Goal: Task Accomplishment & Management: Complete application form

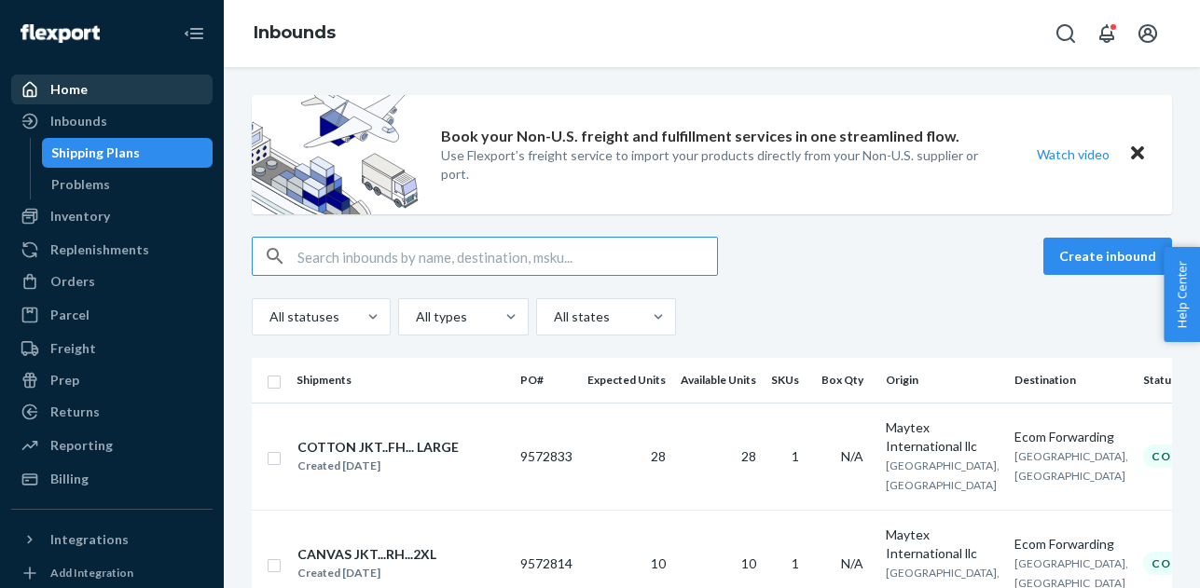
scroll to position [0, 25]
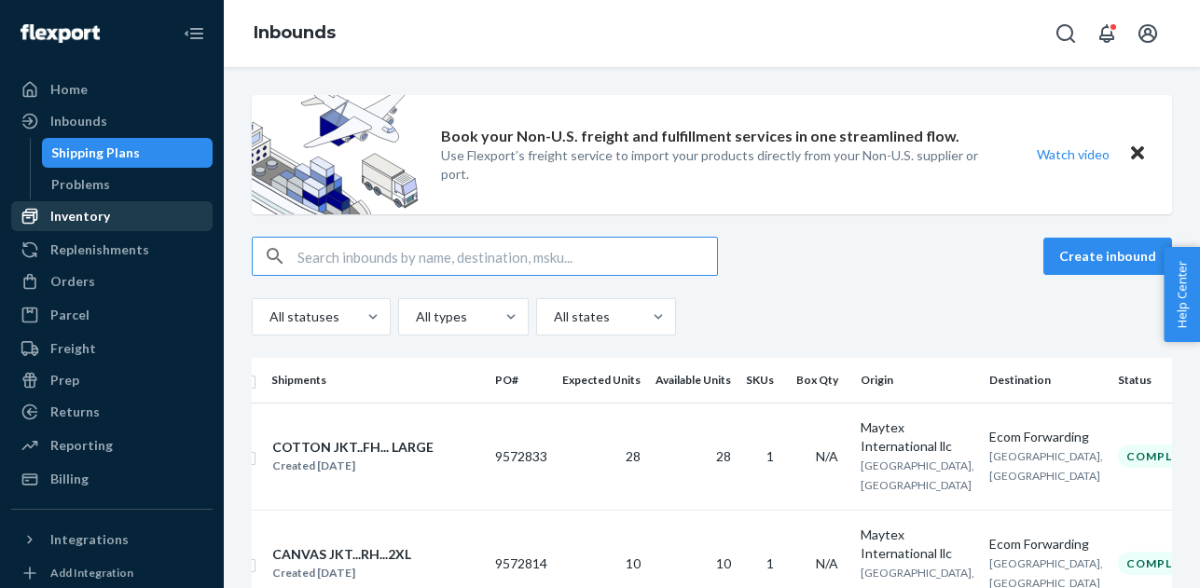
click at [93, 220] on div "Inventory" at bounding box center [80, 216] width 60 height 19
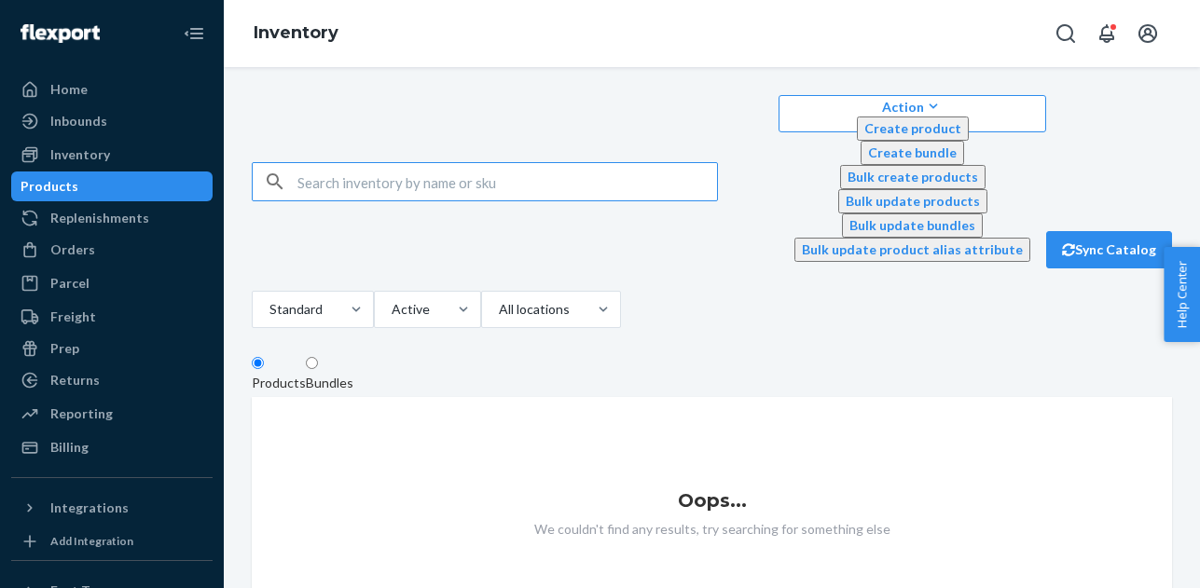
click at [362, 163] on input "text" at bounding box center [507, 181] width 420 height 37
click at [57, 89] on div "Home" at bounding box center [68, 89] width 37 height 19
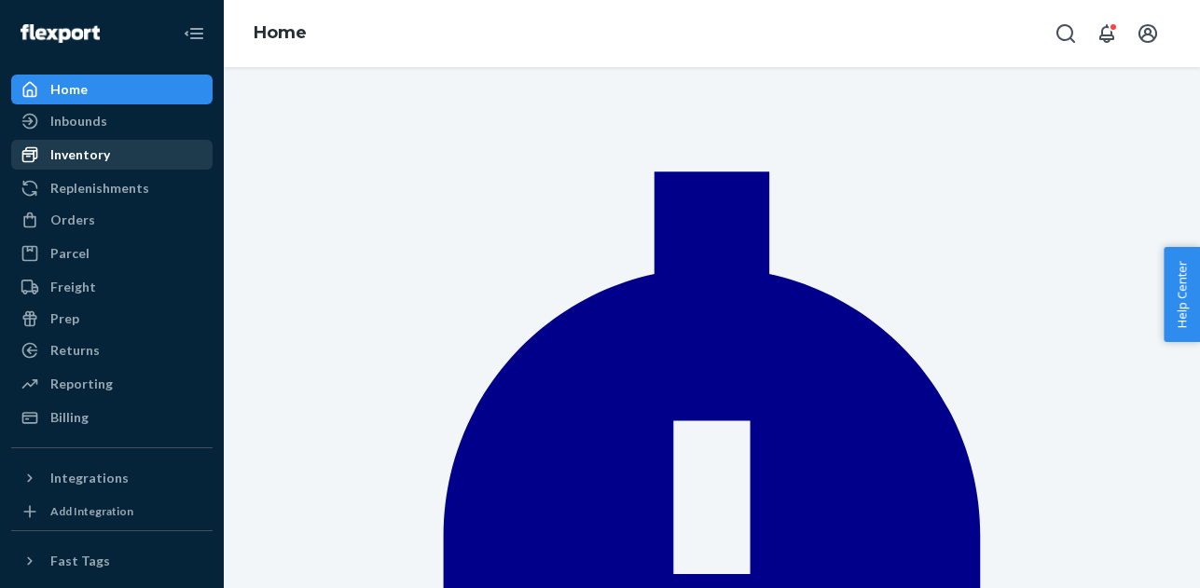
click at [94, 159] on div "Inventory" at bounding box center [80, 154] width 60 height 19
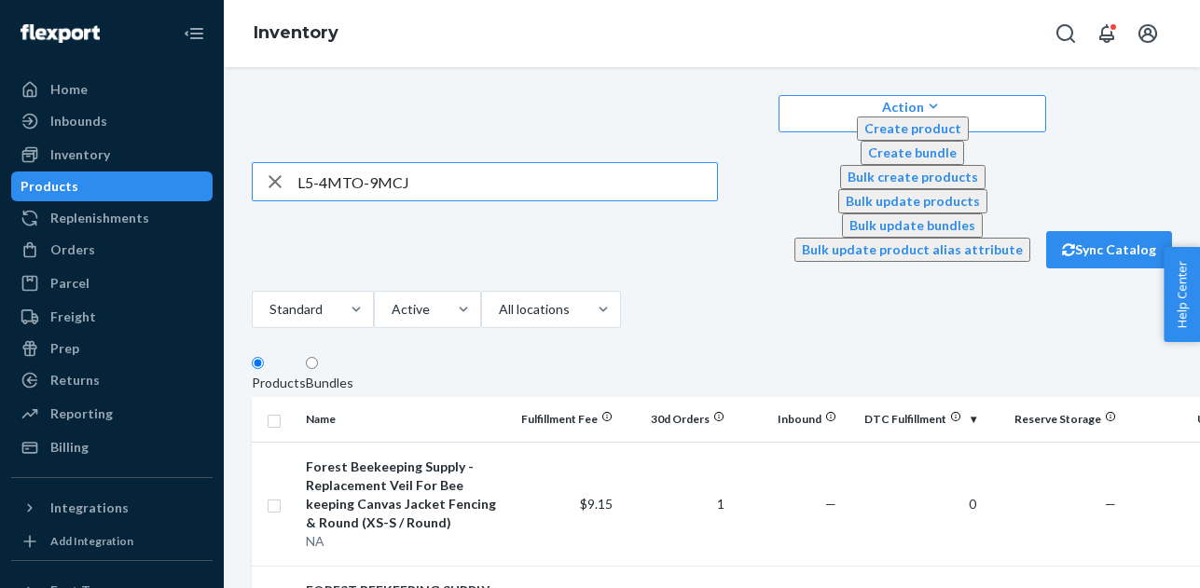
type input "L5-4MTO-9MCJ"
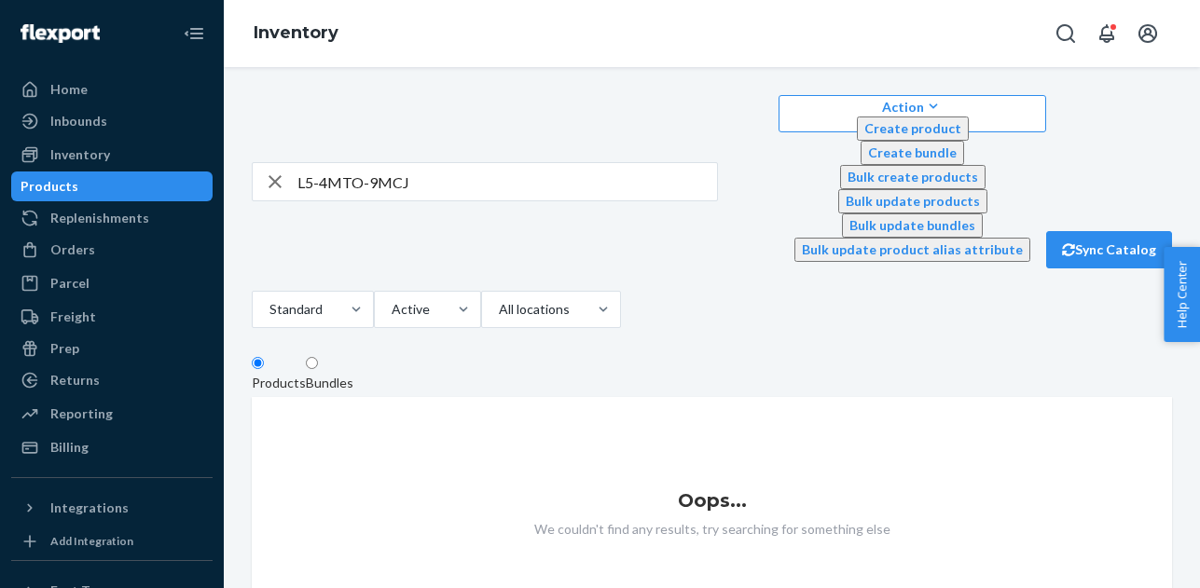
click at [451, 163] on input "L5-4MTO-9MCJ" at bounding box center [507, 181] width 420 height 37
click at [113, 158] on div "Inventory" at bounding box center [112, 155] width 198 height 26
click at [103, 159] on div "Inventory" at bounding box center [80, 154] width 60 height 19
click at [78, 125] on div "Inbounds" at bounding box center [78, 121] width 57 height 19
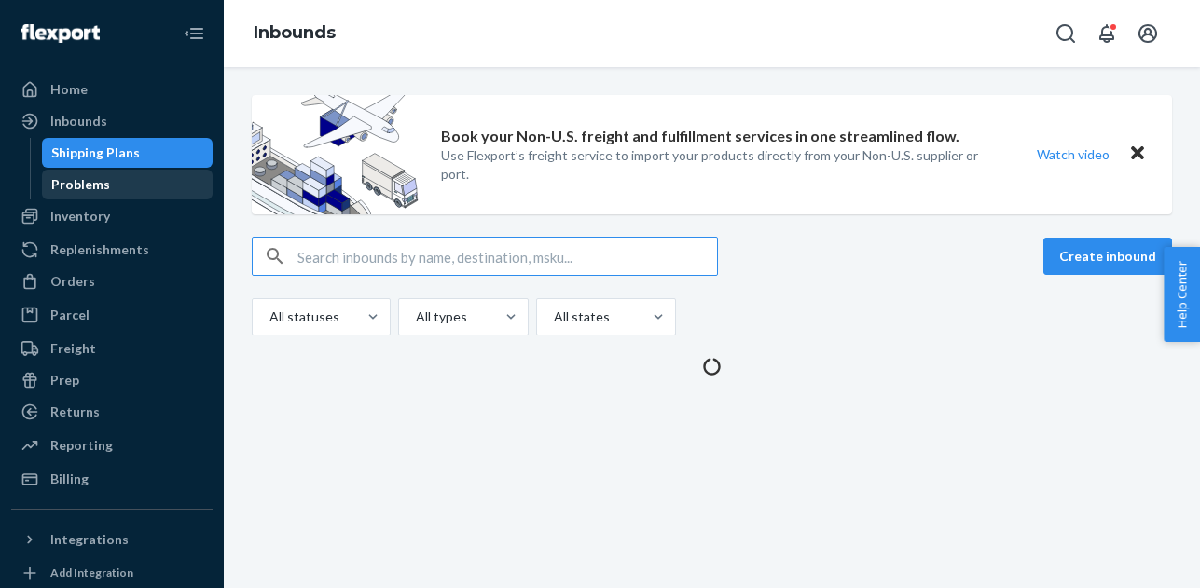
click at [70, 175] on div "Problems" at bounding box center [80, 184] width 59 height 19
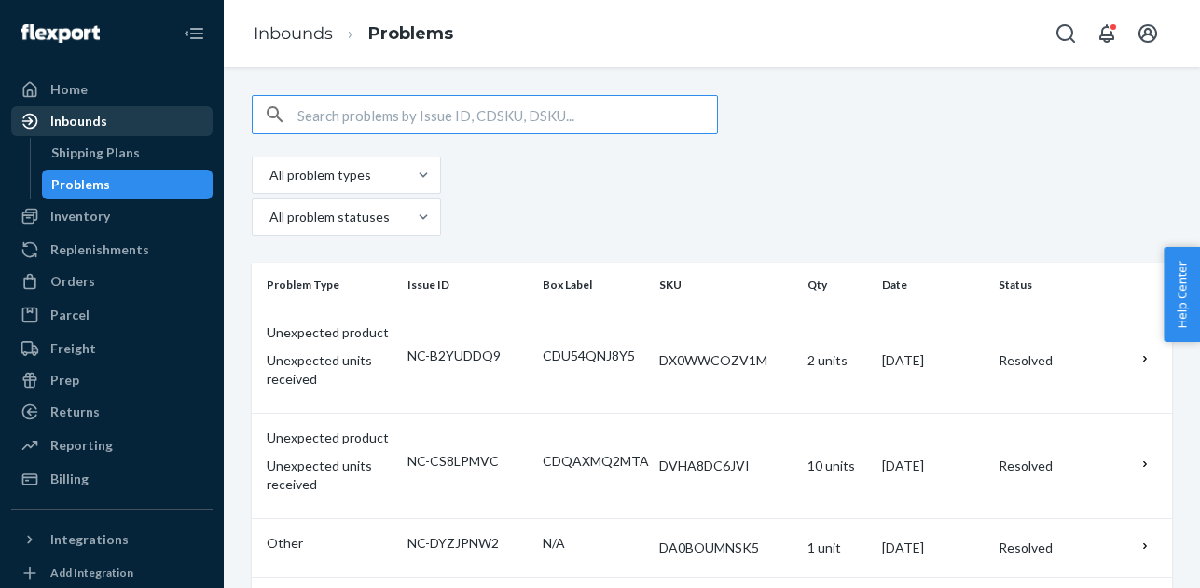
click at [71, 124] on div "Inbounds" at bounding box center [78, 121] width 57 height 19
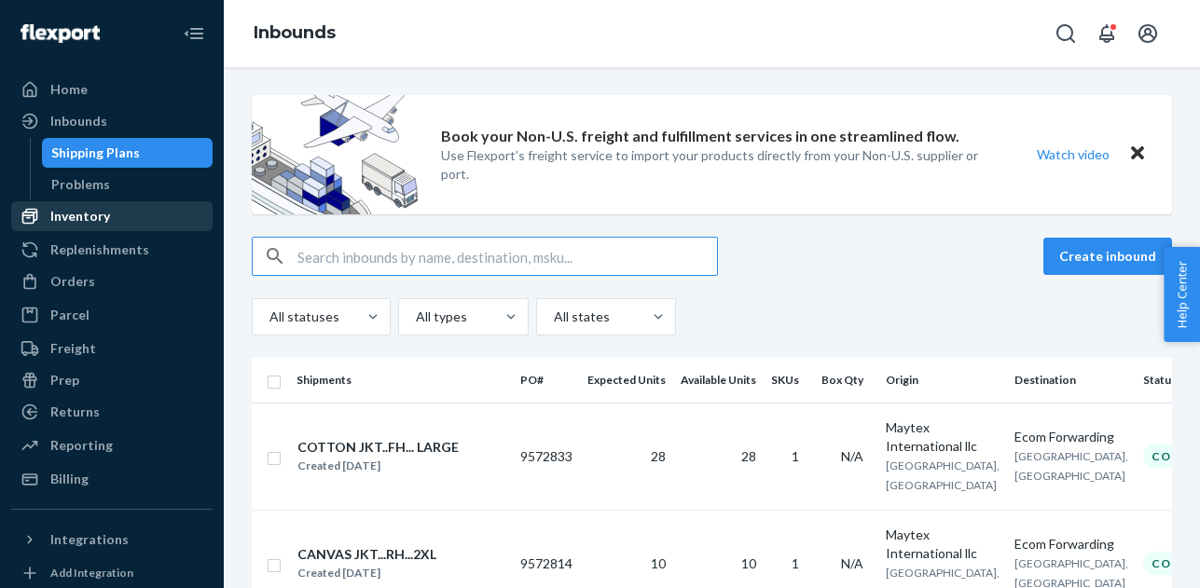
click at [72, 228] on div "Inventory" at bounding box center [112, 216] width 198 height 26
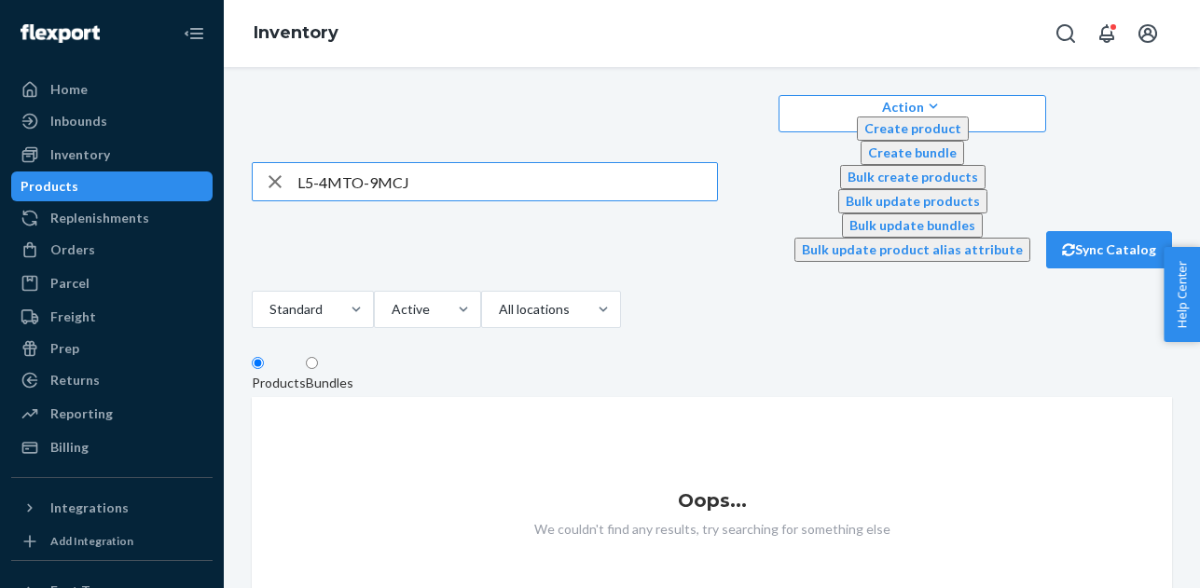
click at [279, 163] on icon "button" at bounding box center [275, 181] width 22 height 37
click at [420, 163] on input "text" at bounding box center [507, 181] width 420 height 37
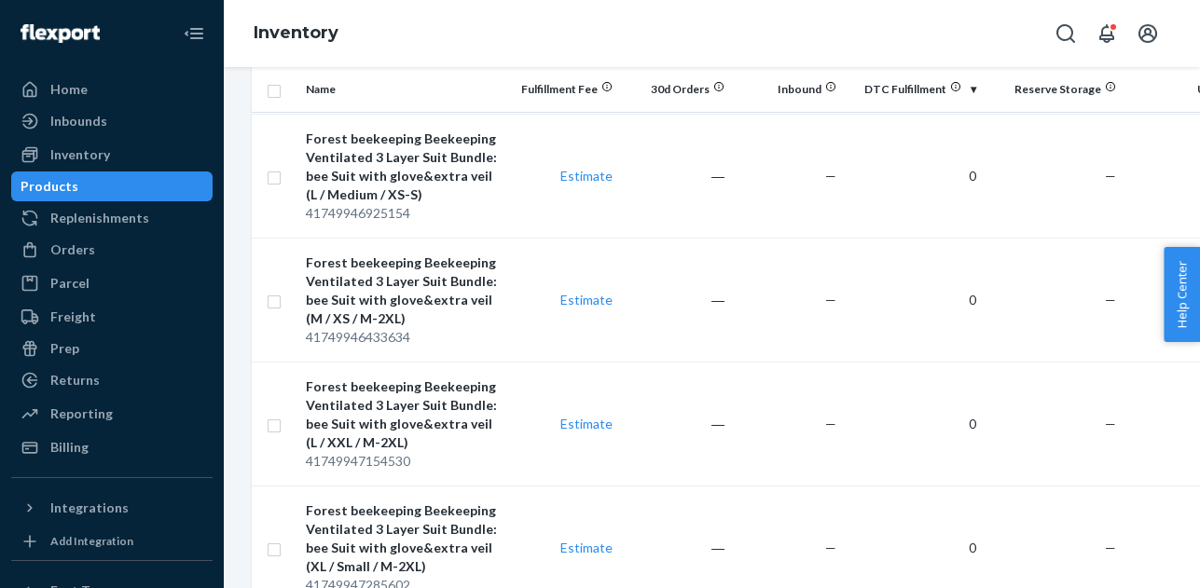
scroll to position [12702, 0]
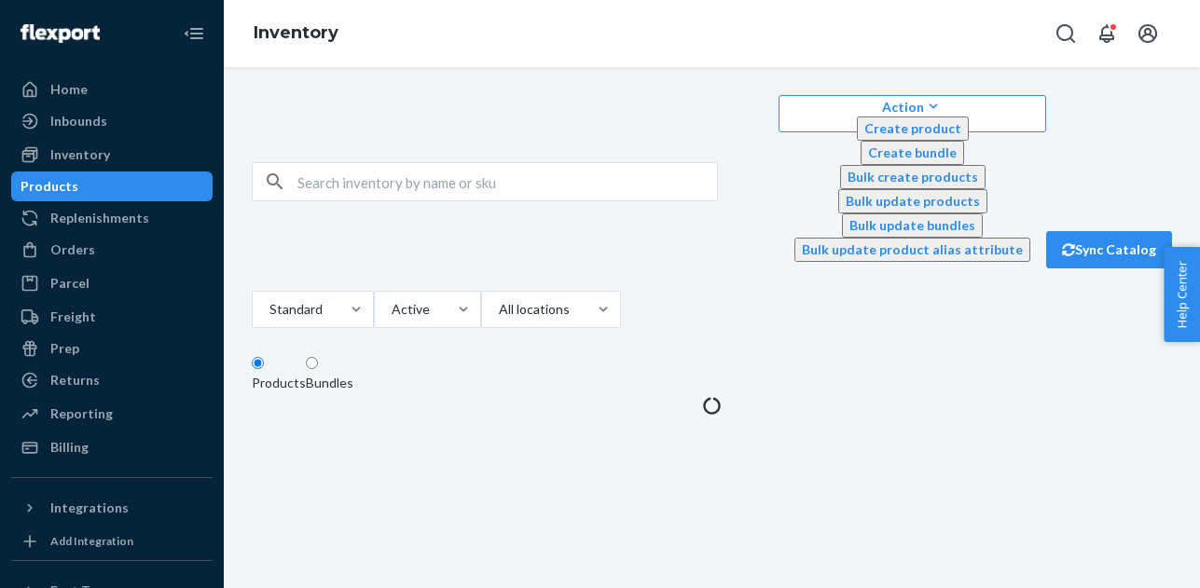
scroll to position [0, 0]
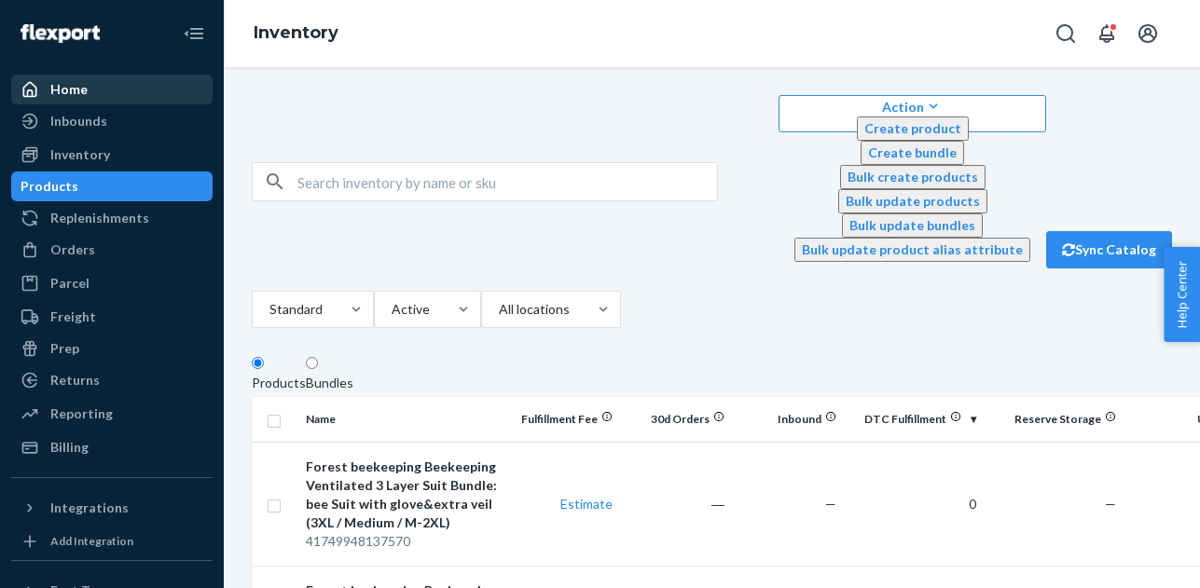
click at [78, 90] on div "Home" at bounding box center [68, 89] width 37 height 19
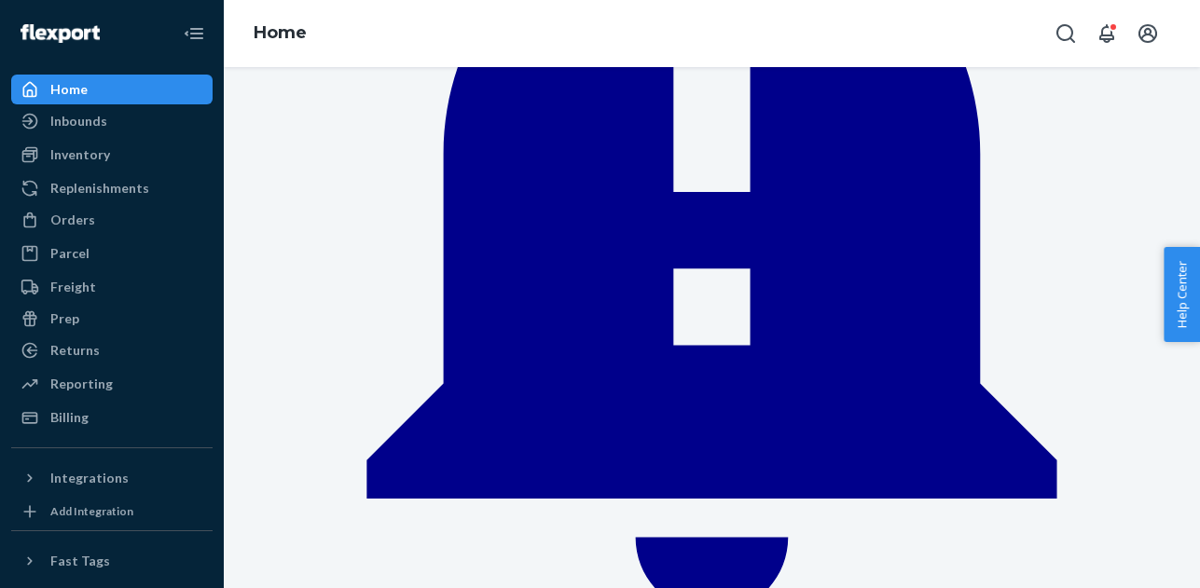
scroll to position [385, 0]
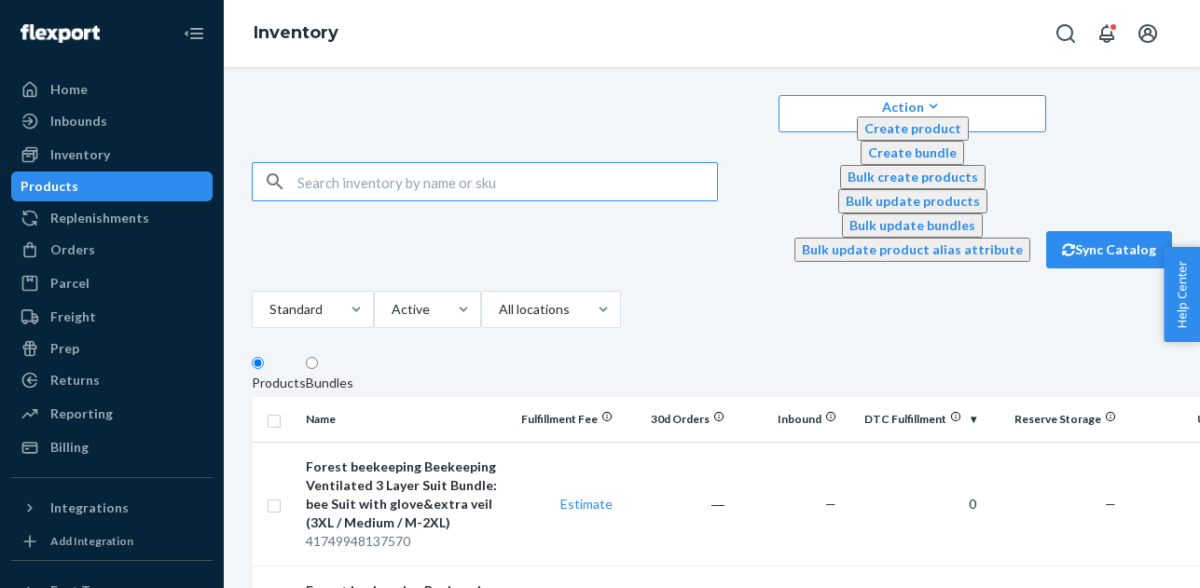
scroll to position [0, 74]
click at [937, 397] on th "DTC Fulfillment" at bounding box center [914, 419] width 140 height 45
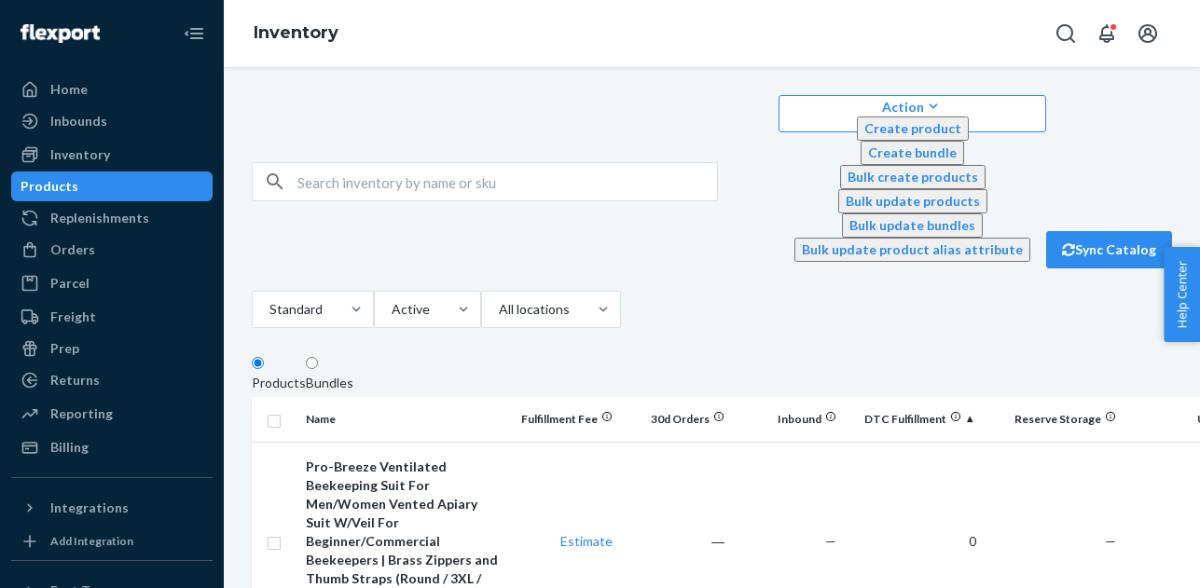
click at [984, 397] on th "DTC Fulfillment" at bounding box center [914, 419] width 140 height 45
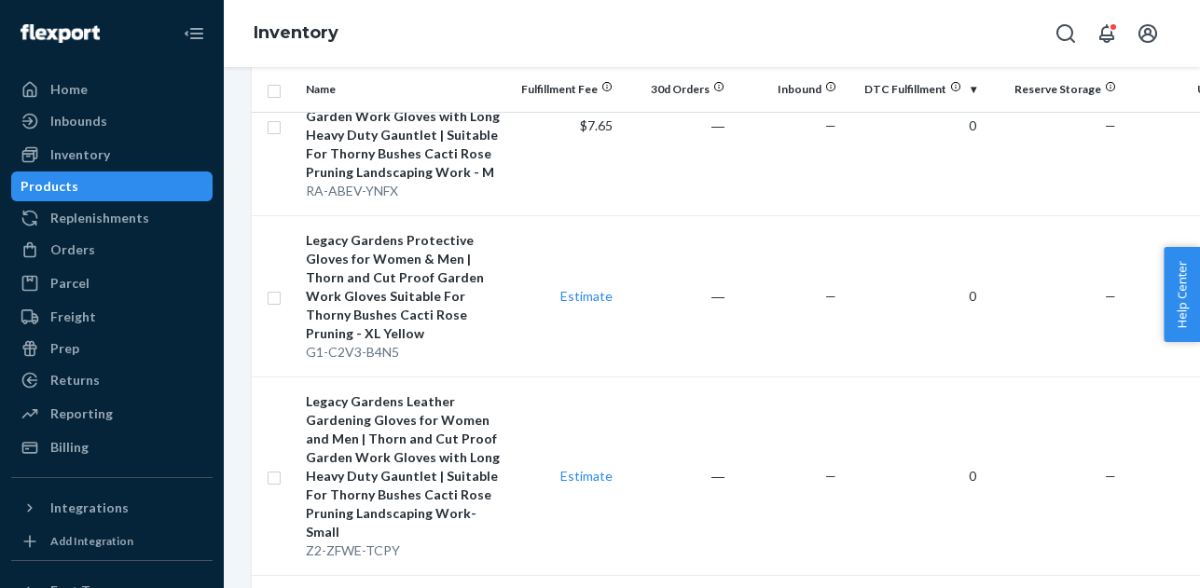
scroll to position [3344, 0]
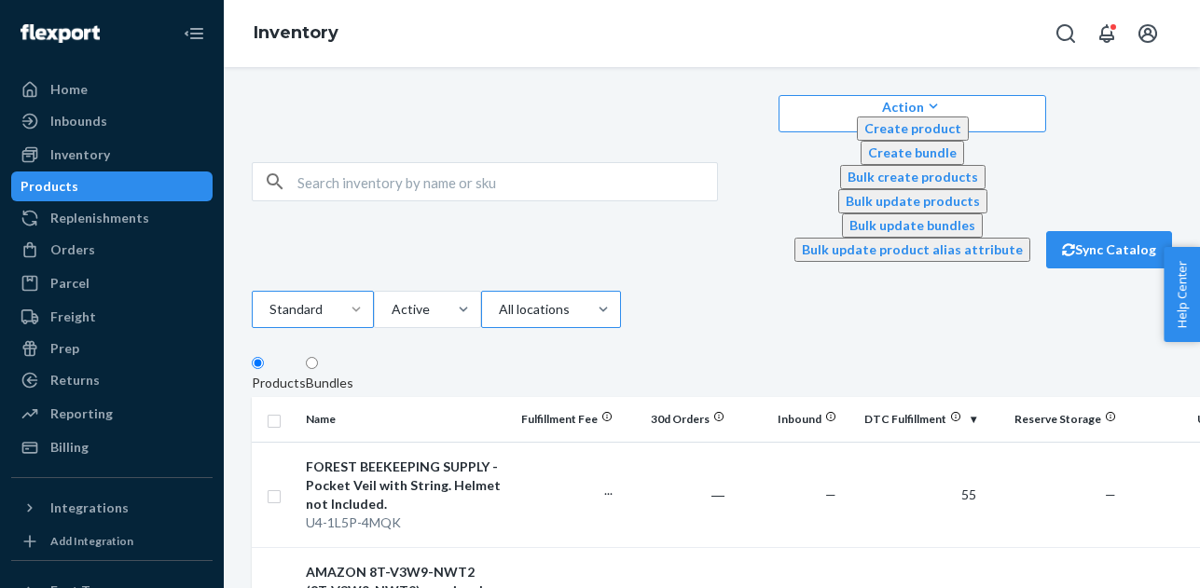
click at [601, 298] on div at bounding box center [549, 309] width 104 height 22
click at [499, 300] on input "All locations" at bounding box center [498, 309] width 2 height 19
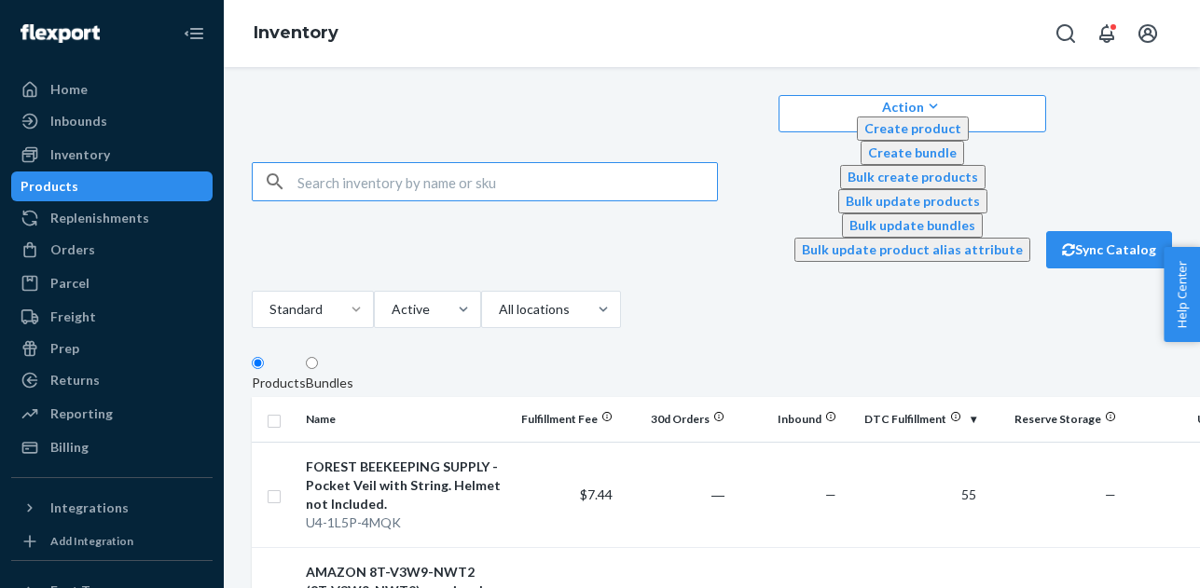
click at [407, 163] on input "text" at bounding box center [507, 181] width 420 height 37
paste input "L5-4MTO-9MCJ"
type input "L5-4MTO-9MCJ"
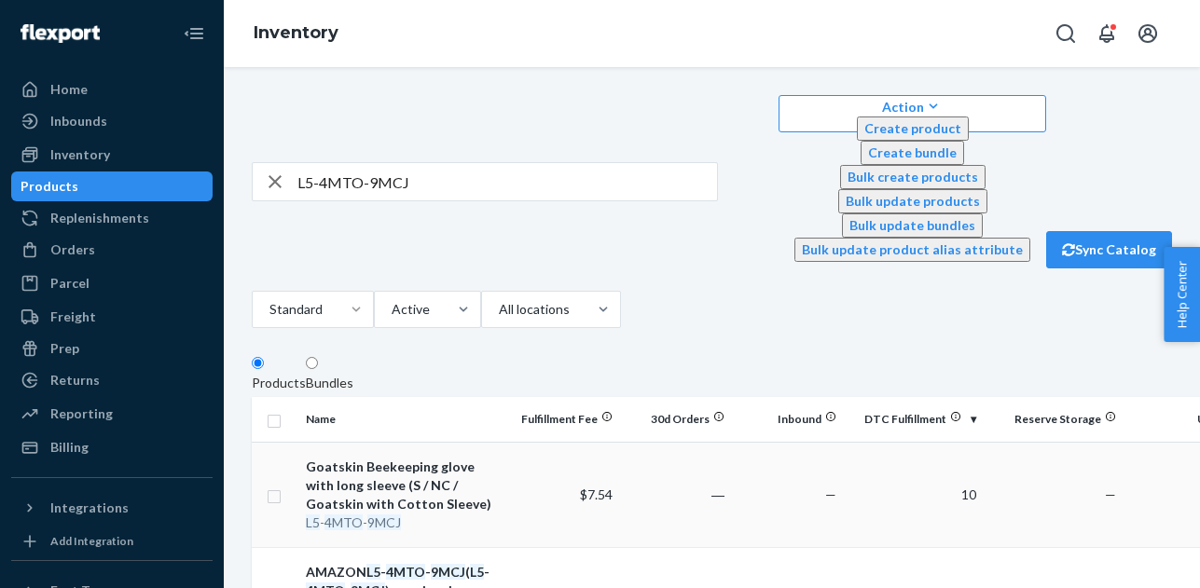
click at [919, 442] on td "10" at bounding box center [914, 494] width 140 height 105
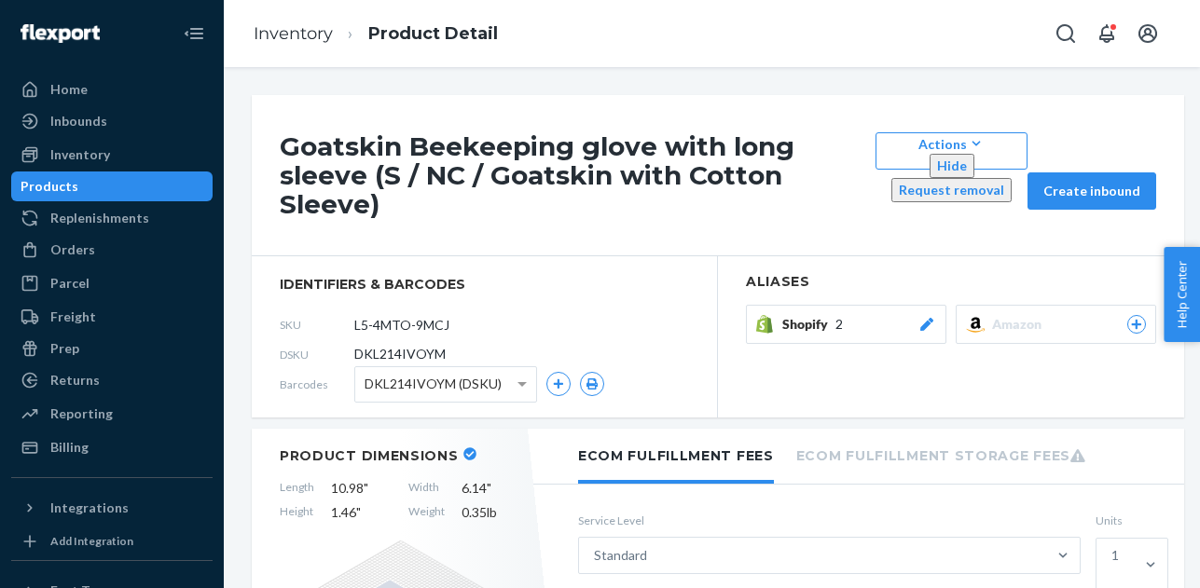
click at [888, 315] on div "Shopify 2" at bounding box center [859, 324] width 154 height 19
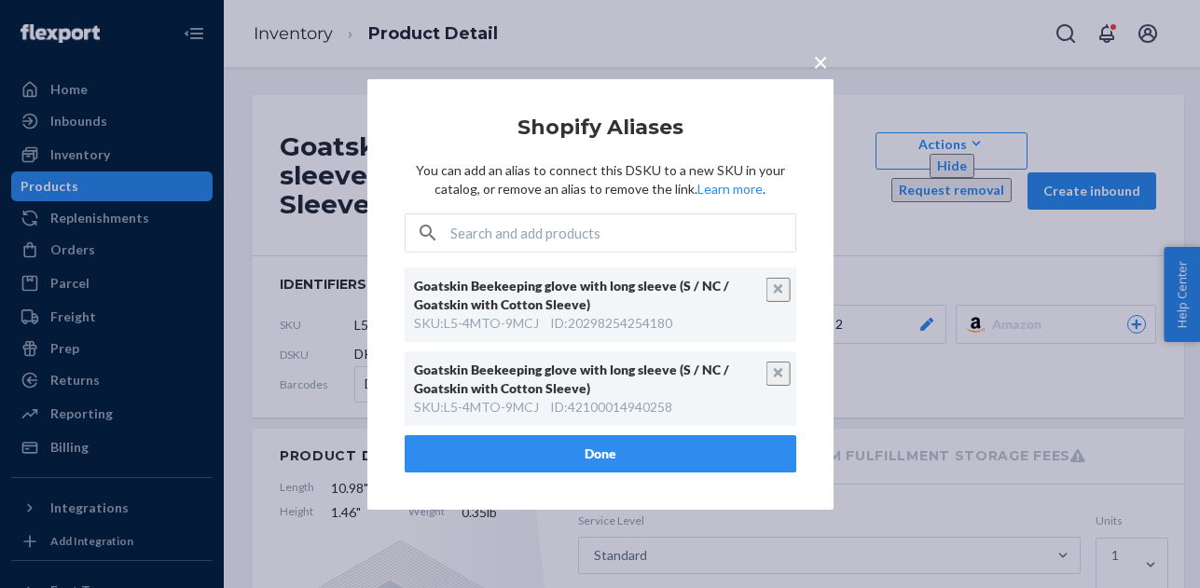
click at [822, 66] on span "×" at bounding box center [820, 61] width 15 height 32
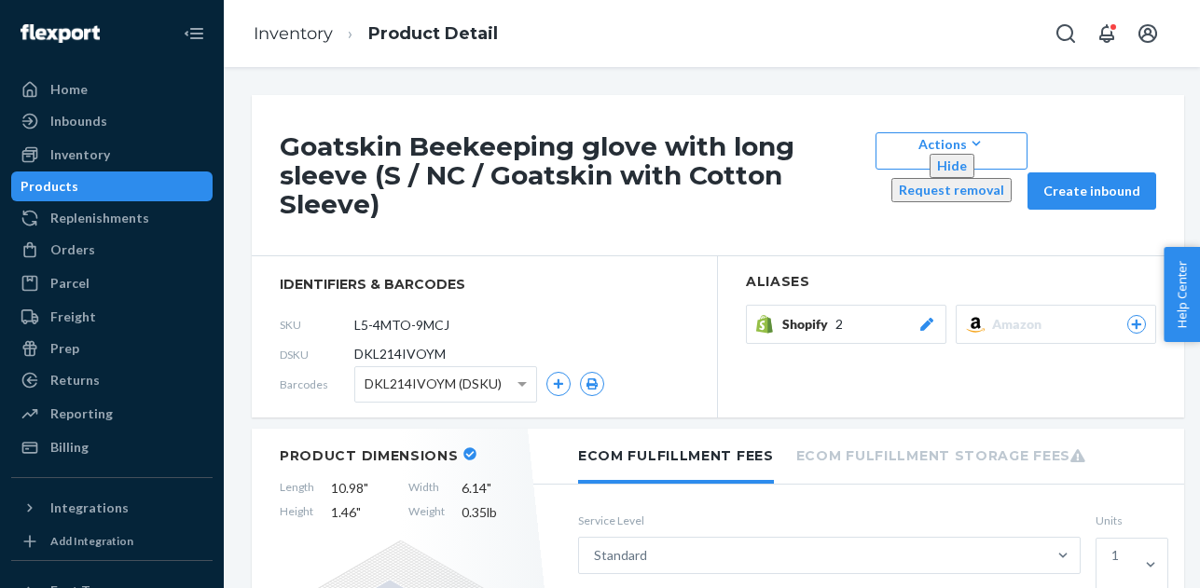
click at [1071, 315] on div "Amazon" at bounding box center [1069, 324] width 154 height 19
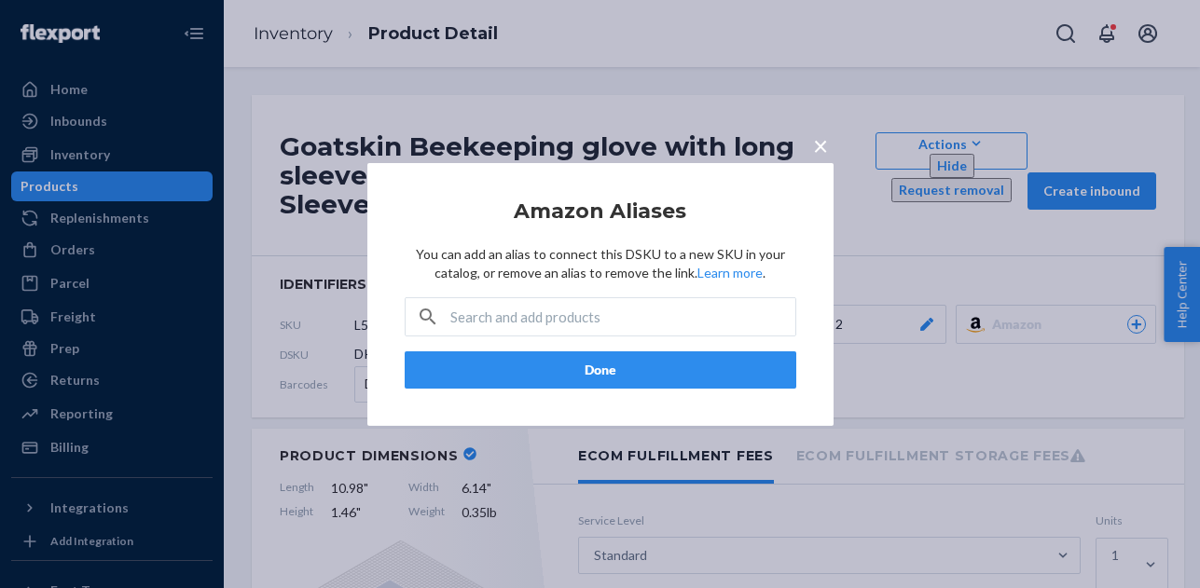
click at [1014, 337] on div "× Amazon Aliases You can add an alias to connect this DSKU to a new SKU in your…" at bounding box center [600, 294] width 1200 height 588
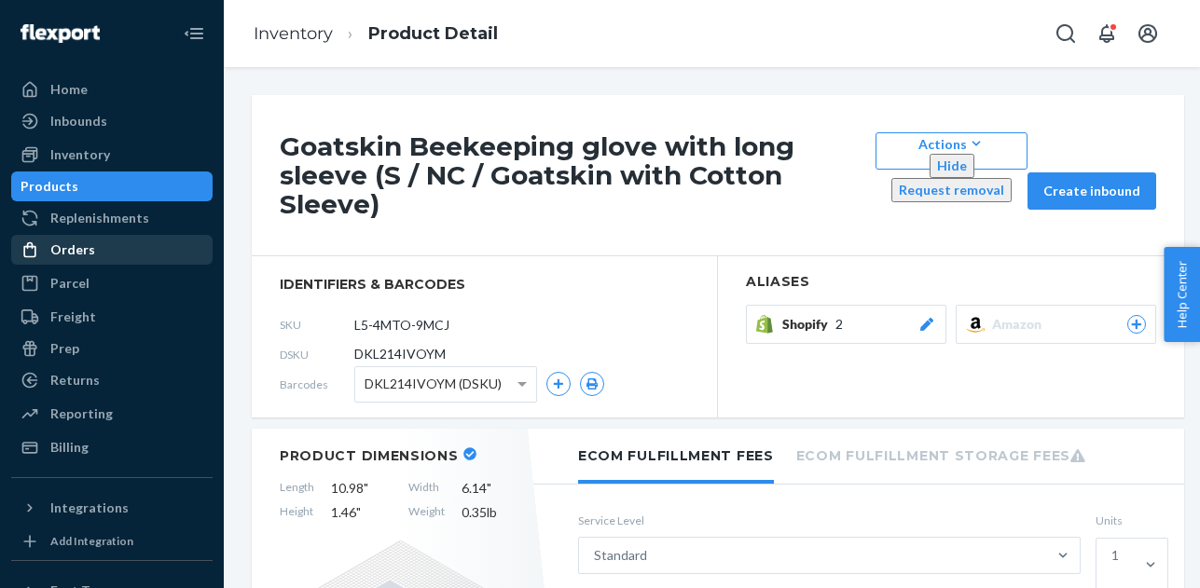
click at [79, 254] on div "Orders" at bounding box center [72, 250] width 45 height 19
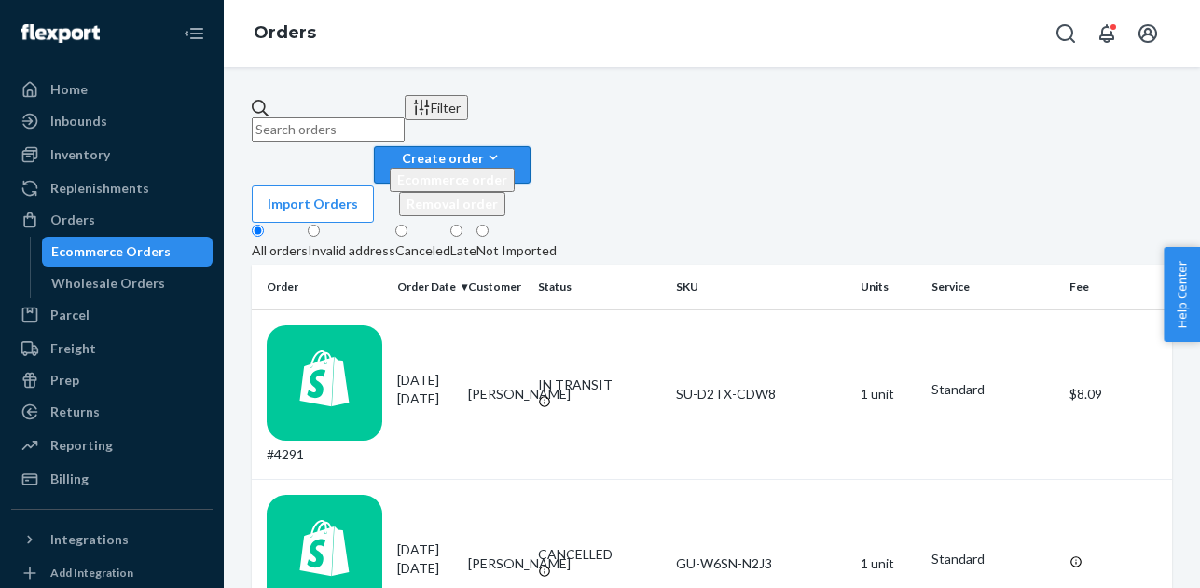
click at [531, 146] on button "Create order Ecommerce order Removal order" at bounding box center [452, 164] width 157 height 37
click at [507, 172] on span "Ecommerce order" at bounding box center [452, 180] width 110 height 16
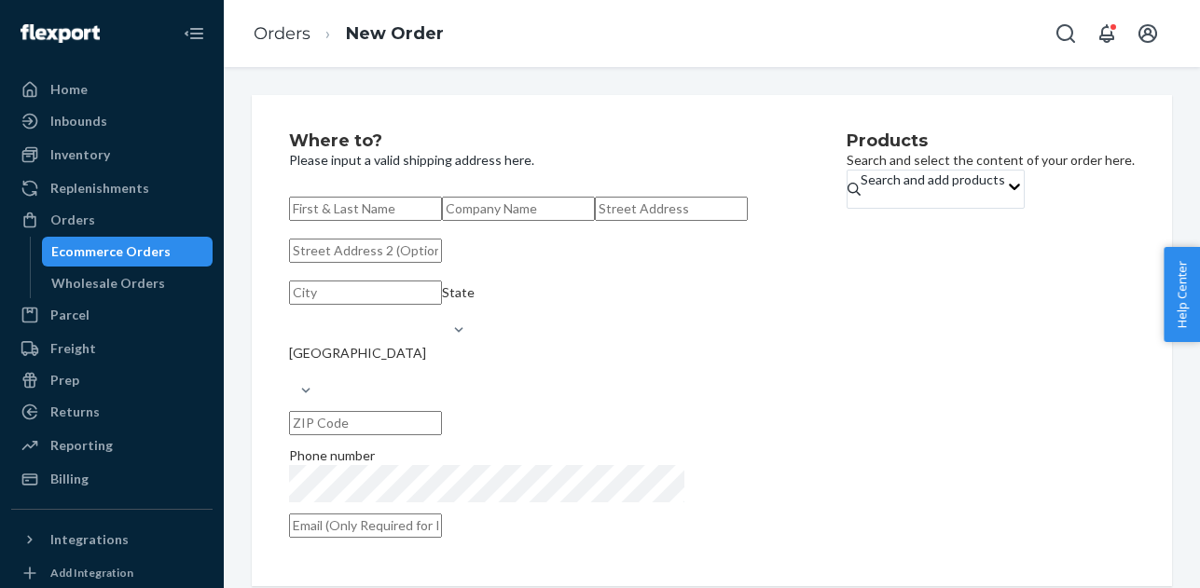
paste input "[PERSON_NAME]"
type input "[PERSON_NAME]"
click at [595, 221] on input "text" at bounding box center [671, 209] width 153 height 24
paste input "[STREET_ADDRESS]"
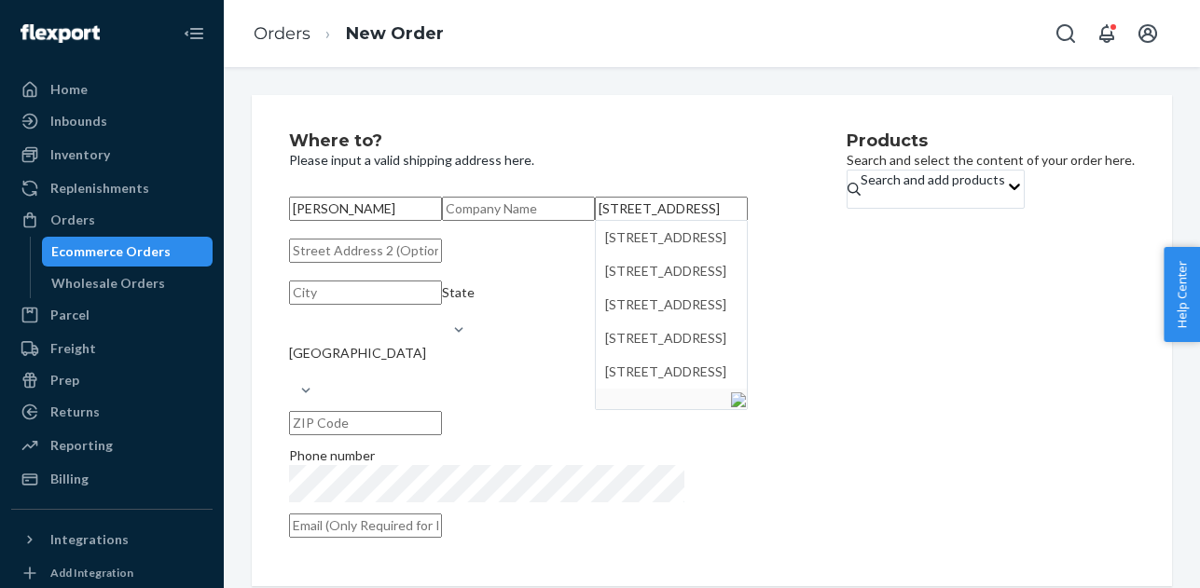
type input "[STREET_ADDRESS]"
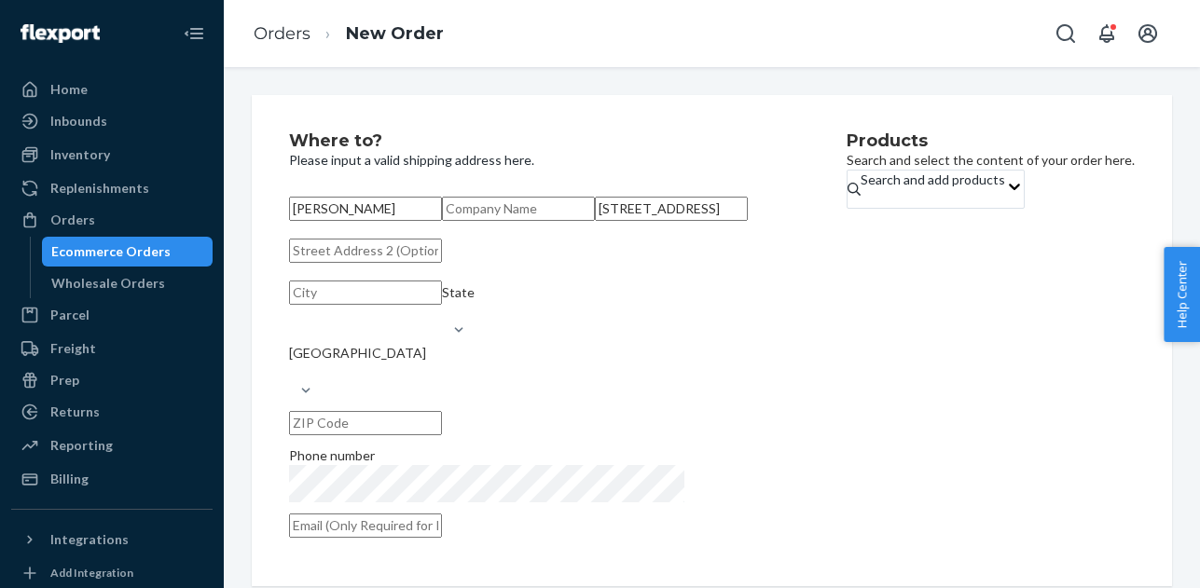
click at [442, 435] on input "text" at bounding box center [365, 423] width 153 height 24
paste input "23150"
type input "23150"
click at [847, 497] on div "Products Search and select the content of your order here. Search and add produ…" at bounding box center [991, 340] width 288 height 417
click at [329, 305] on input "text" at bounding box center [365, 293] width 153 height 24
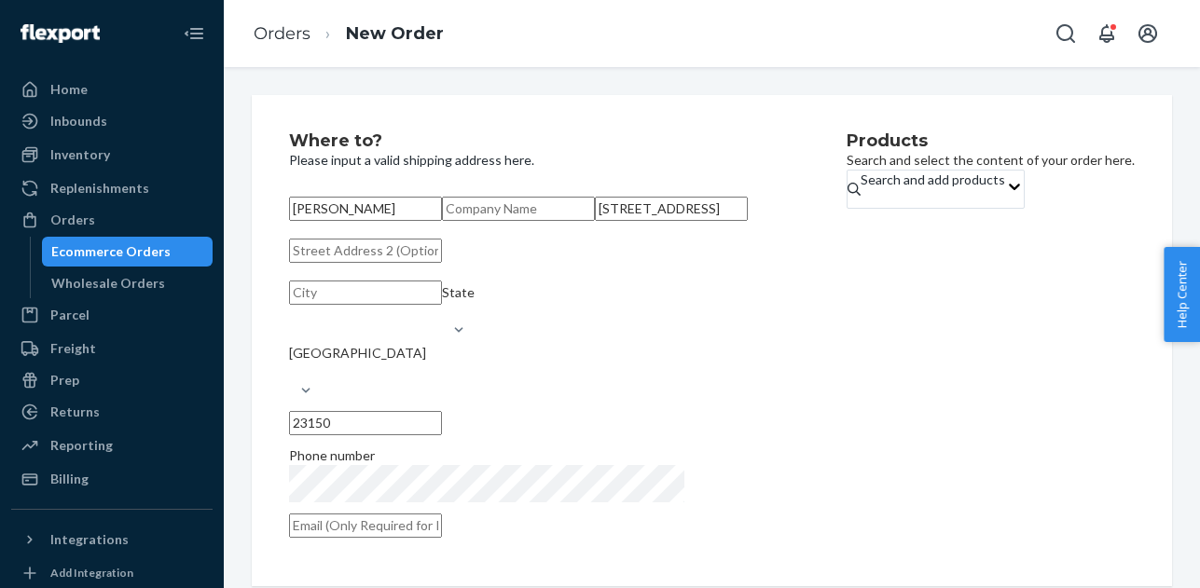
paste input "Sandston"
type input "Sandston"
click at [476, 321] on div "State" at bounding box center [459, 301] width 34 height 37
click at [444, 321] on input "State" at bounding box center [443, 311] width 2 height 19
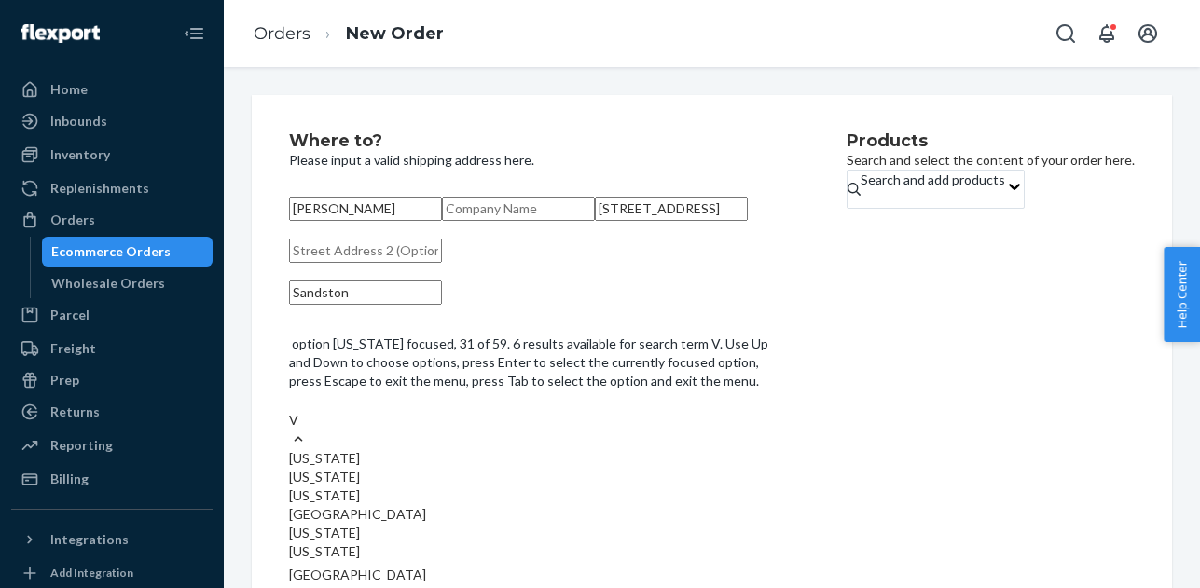
type input "Va"
click at [596, 505] on div "[US_STATE]" at bounding box center [540, 496] width 502 height 19
click at [306, 430] on input "Va" at bounding box center [297, 420] width 17 height 19
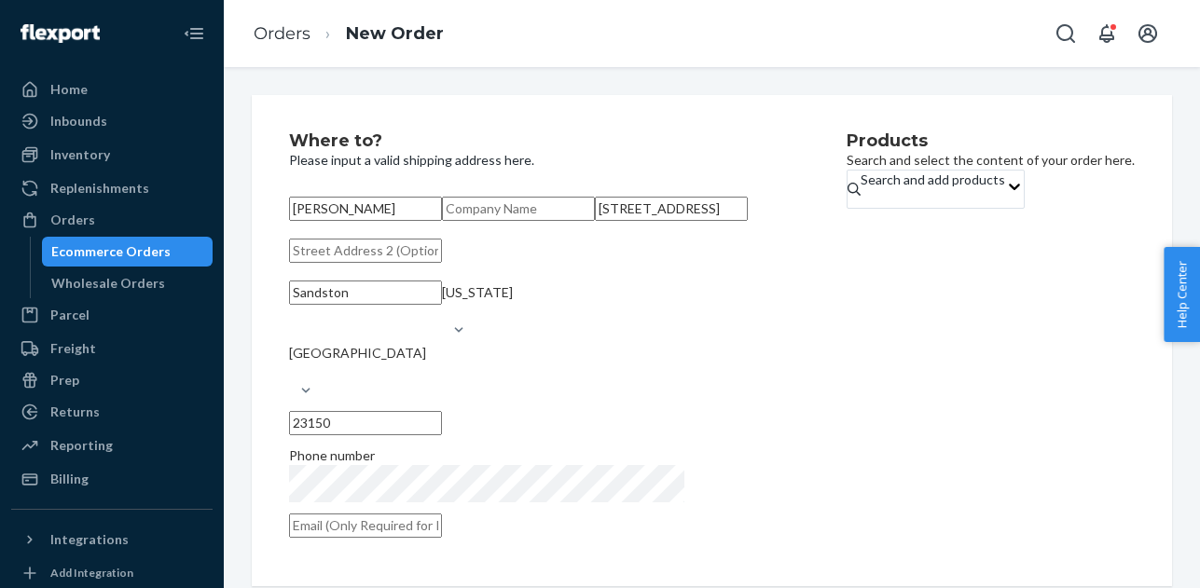
click at [847, 391] on div "Products Search and select the content of your order here. Search and add produ…" at bounding box center [991, 340] width 288 height 417
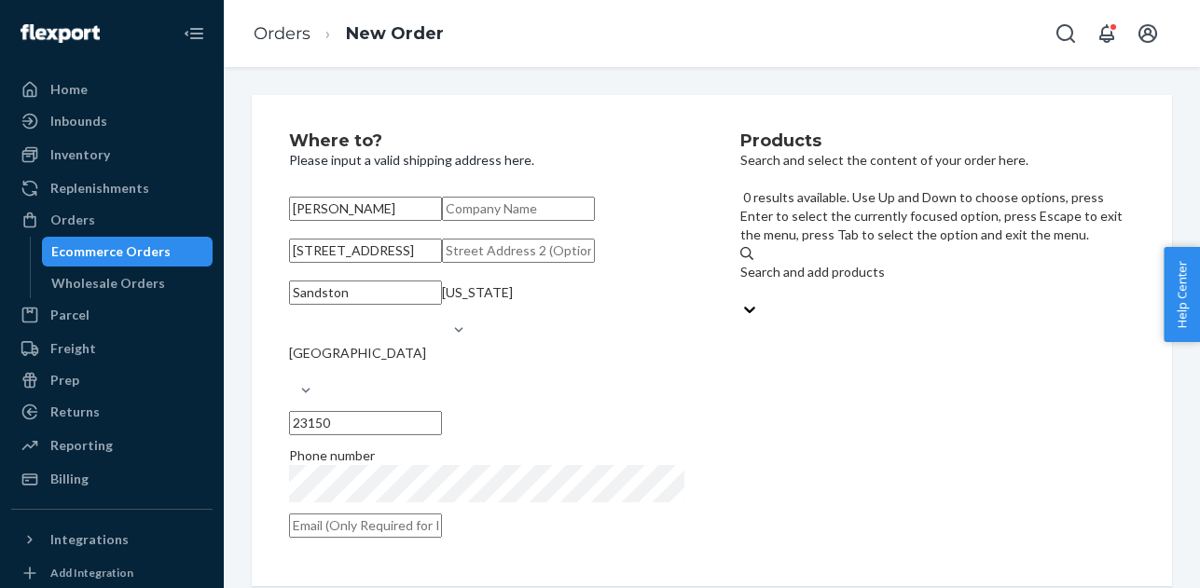
click at [868, 263] on div "Search and add products" at bounding box center [937, 272] width 395 height 19
click at [742, 282] on input "0 results available. Use Up and Down to choose options, press Enter to select t…" at bounding box center [741, 291] width 2 height 19
paste input "L5-4MTO-9MCJ"
type input "L5-4MTO-9MCJ"
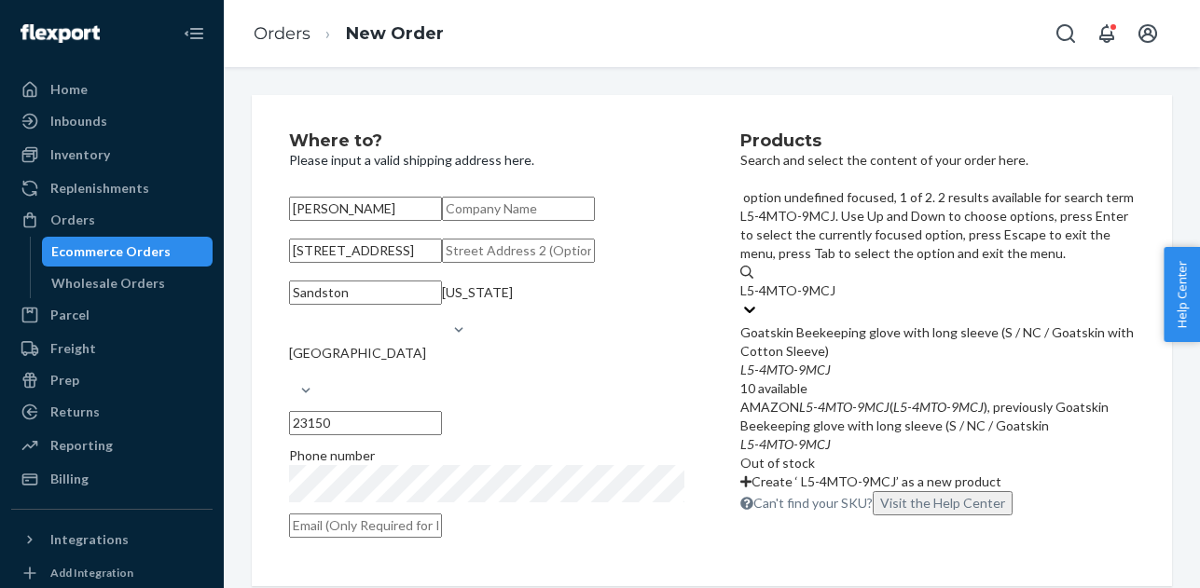
click at [866, 324] on div "Goatskin Beekeeping glove with long sleeve (S / NC / Goatskin with Cotton Sleev…" at bounding box center [937, 342] width 395 height 37
click at [839, 282] on input "L5-4MTO-9MCJ" at bounding box center [789, 291] width 99 height 19
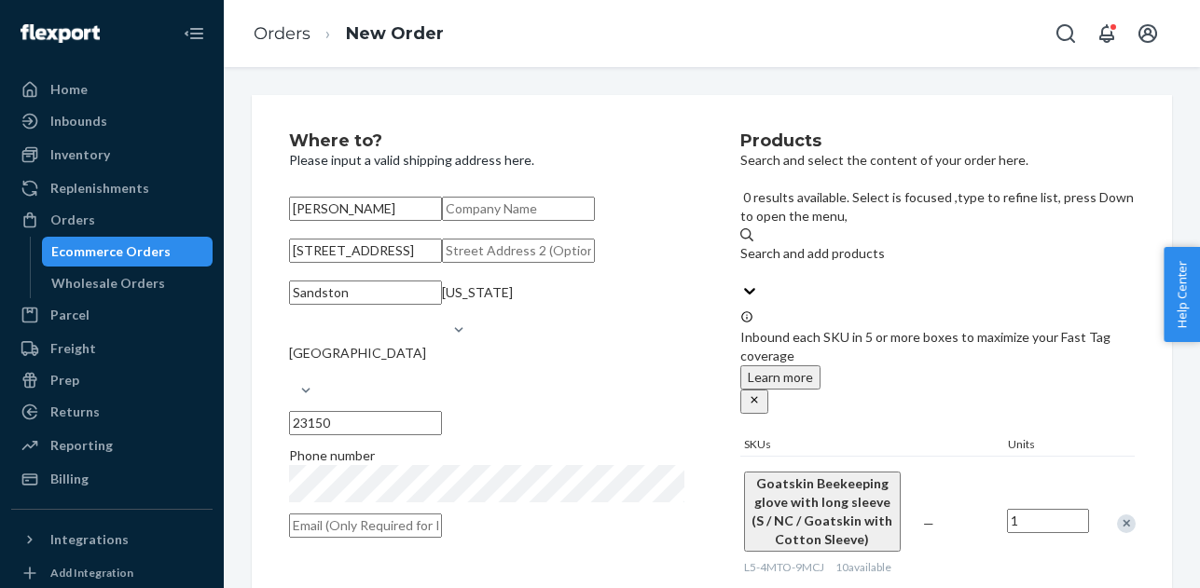
click at [933, 506] on div "Products Search and select the content of your order here. 0 results available.…" at bounding box center [937, 361] width 395 height 458
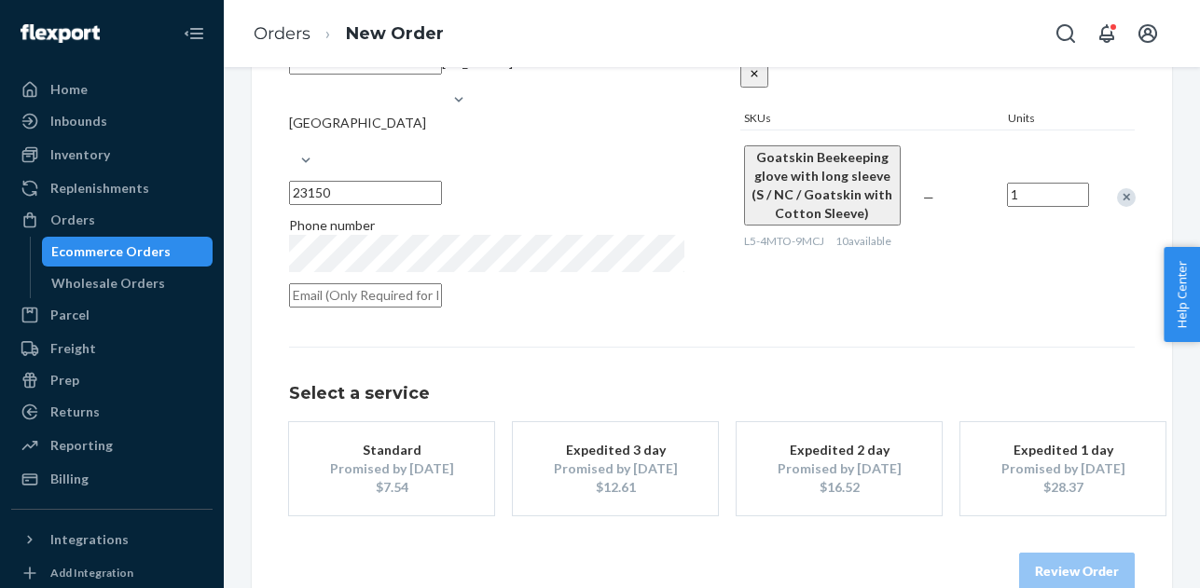
scroll to position [282, 0]
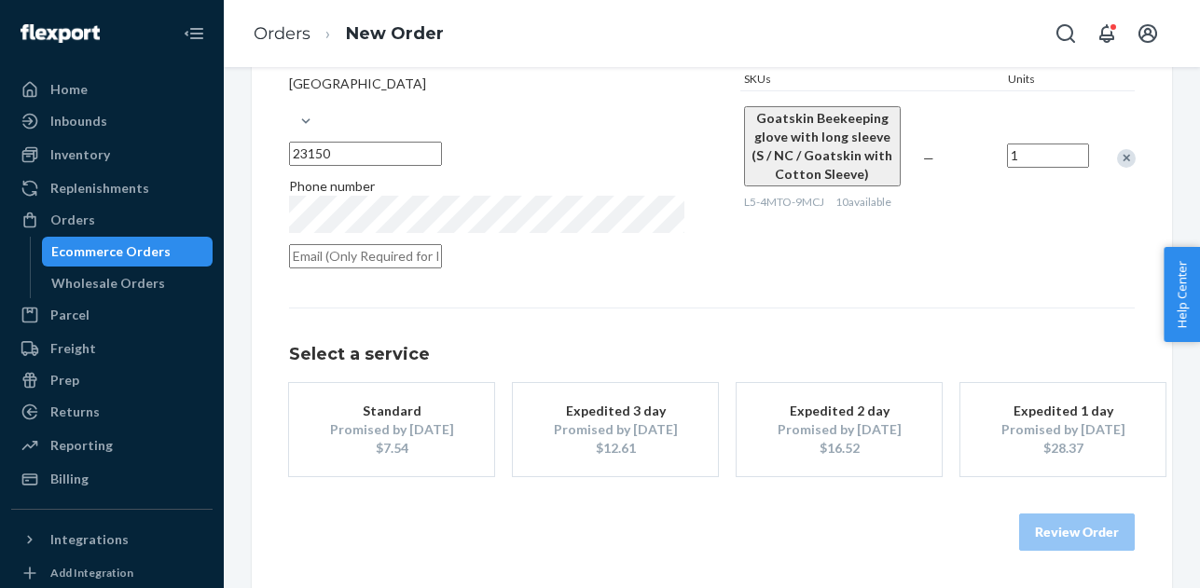
click at [429, 458] on div "$7.54" at bounding box center [391, 448] width 149 height 19
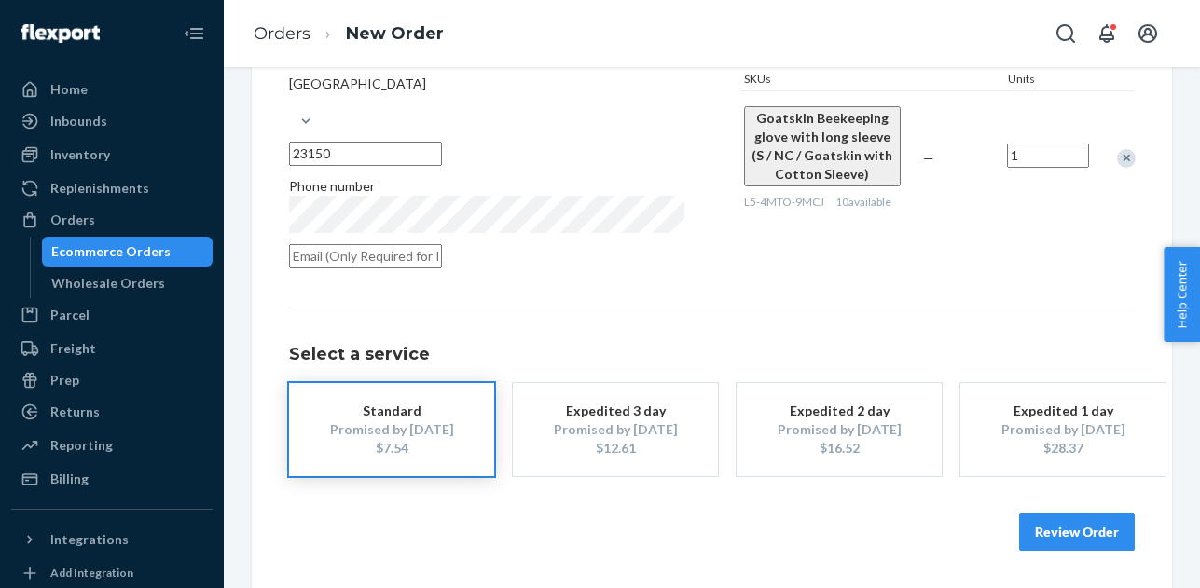
scroll to position [353, 0]
click at [1061, 535] on button "Review Order" at bounding box center [1077, 532] width 116 height 37
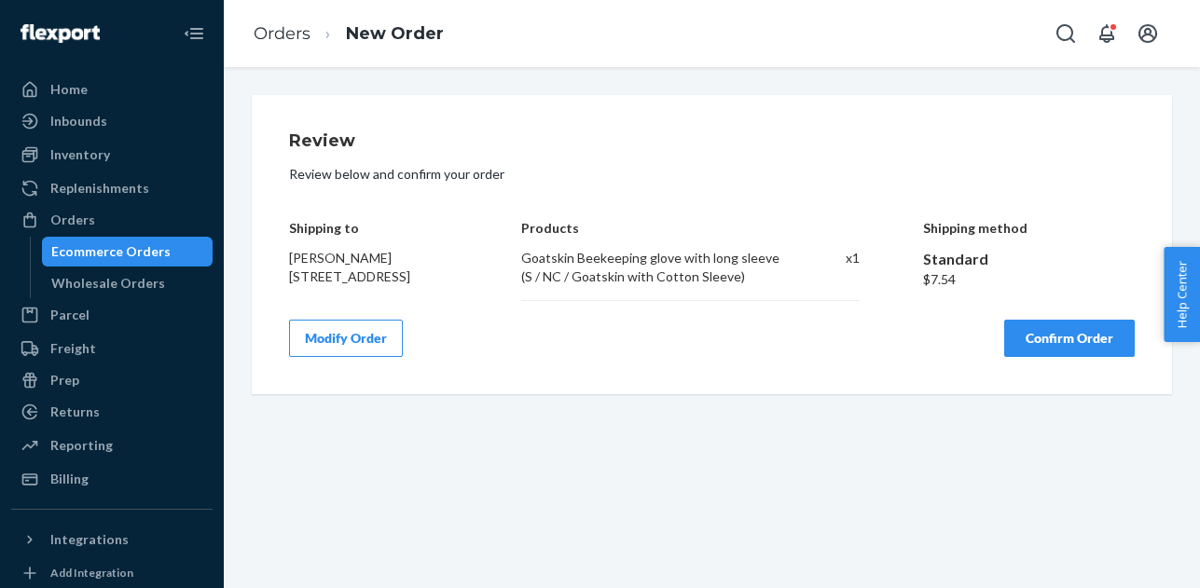
scroll to position [0, 0]
click at [1070, 357] on button "Confirm Order" at bounding box center [1069, 338] width 131 height 37
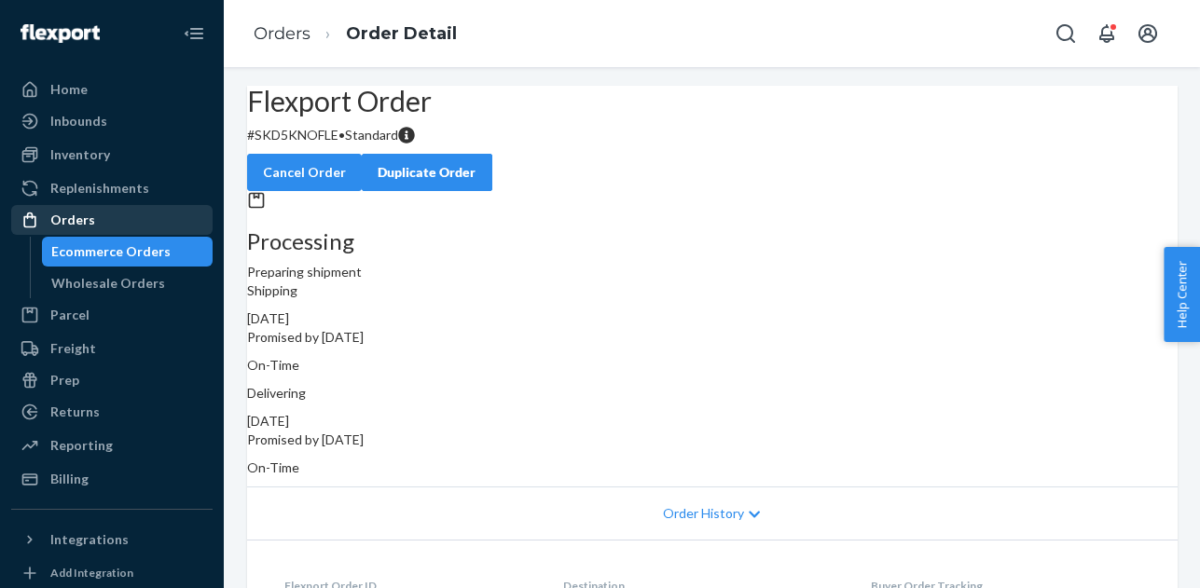
click at [114, 219] on div "Orders" at bounding box center [112, 220] width 198 height 26
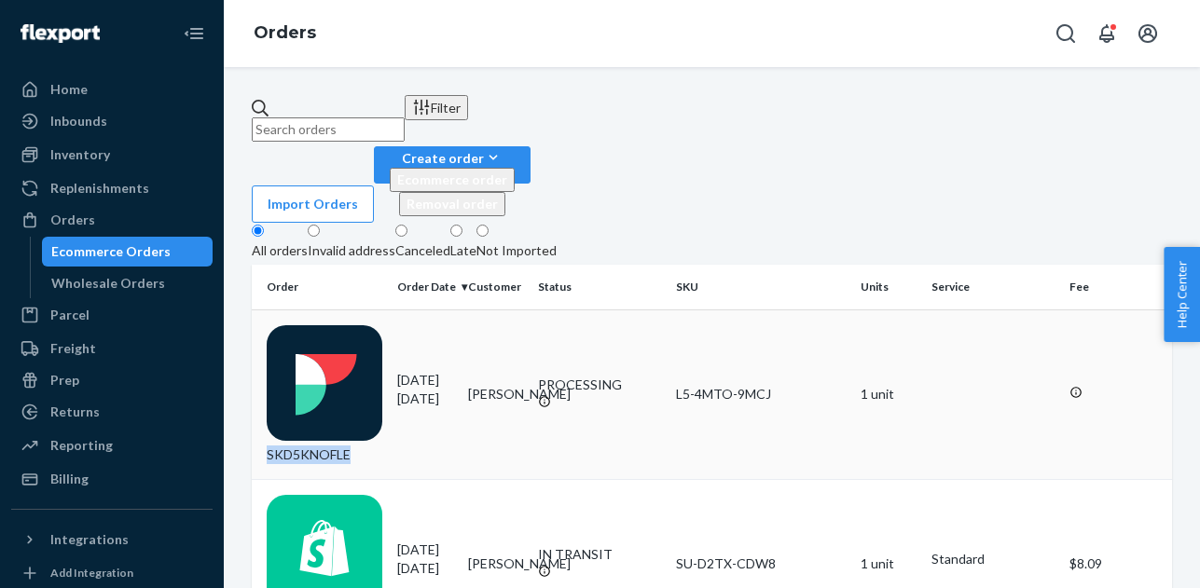
click at [378, 325] on div "SKD5KNOFLE" at bounding box center [325, 394] width 116 height 139
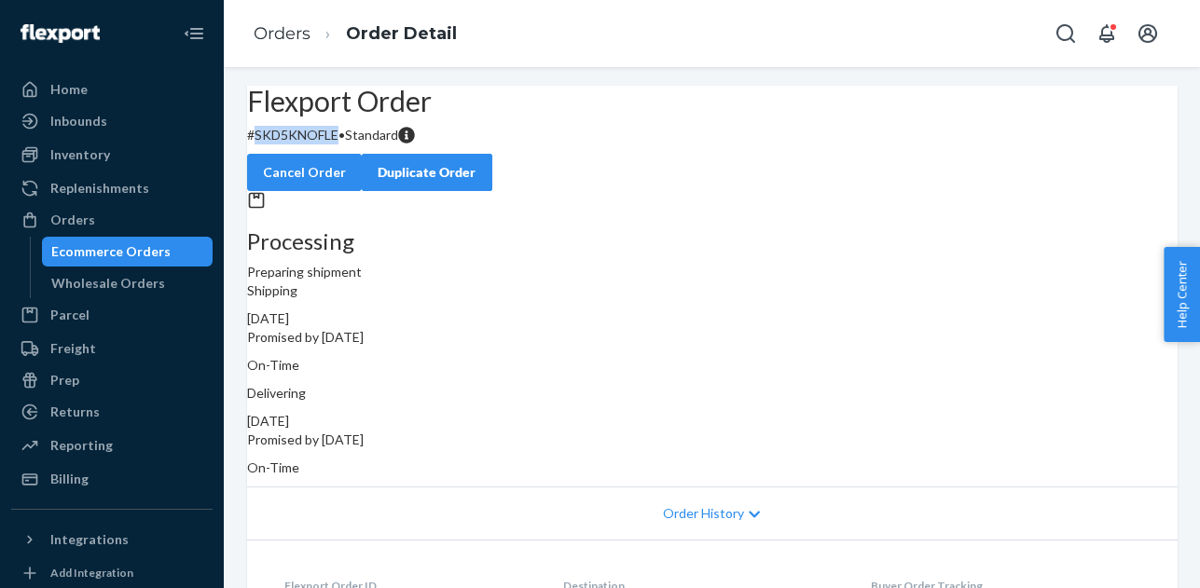
drag, startPoint x: 380, startPoint y: 181, endPoint x: 299, endPoint y: 185, distance: 80.3
click at [299, 145] on p "# SKD5KNOFLE • Standard" at bounding box center [712, 135] width 931 height 19
copy p "SKD5KNOFLE"
